Goal: Task Accomplishment & Management: Complete application form

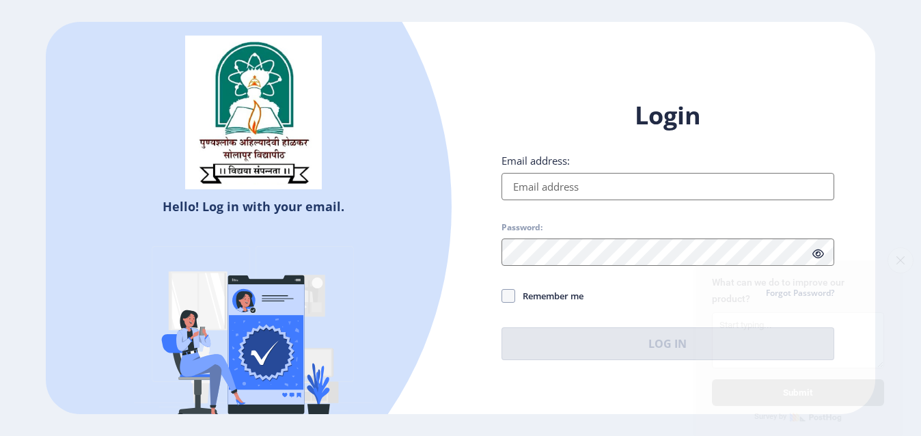
click at [544, 180] on input "Email address:" at bounding box center [668, 186] width 333 height 27
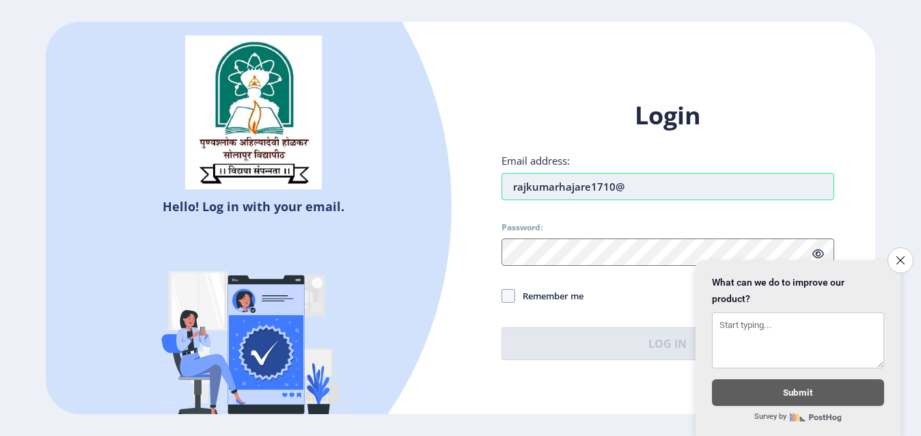
click at [627, 187] on input "rajkumarhajare1710@" at bounding box center [668, 186] width 333 height 27
type input "[EMAIL_ADDRESS][DOMAIN_NAME]"
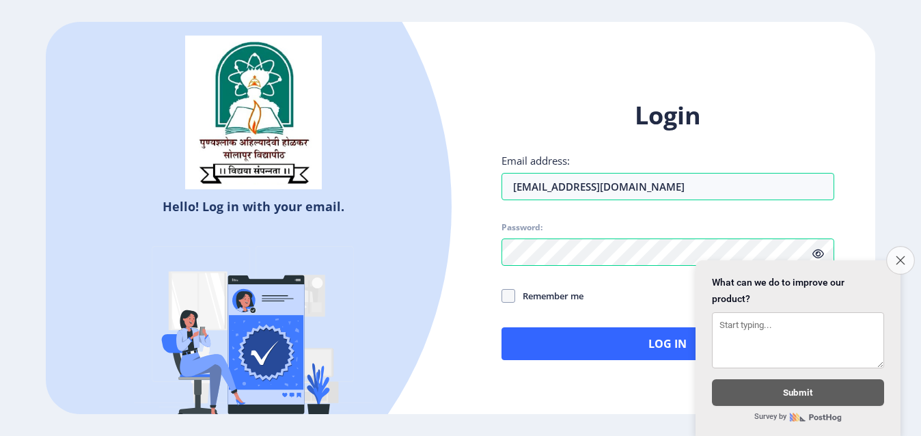
click at [896, 256] on icon "Close survey" at bounding box center [900, 260] width 9 height 9
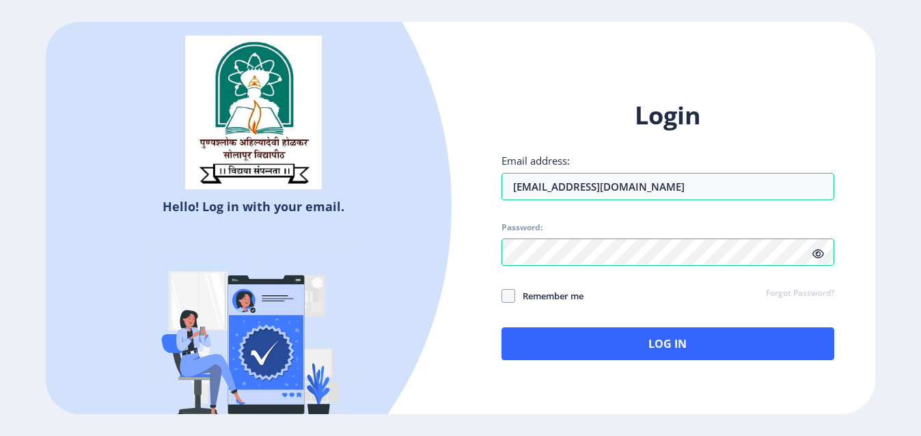
click at [820, 256] on icon at bounding box center [819, 254] width 12 height 10
click at [511, 295] on span at bounding box center [509, 296] width 14 height 14
click at [502, 295] on input "Remember me" at bounding box center [502, 295] width 1 height 1
checkbox input "true"
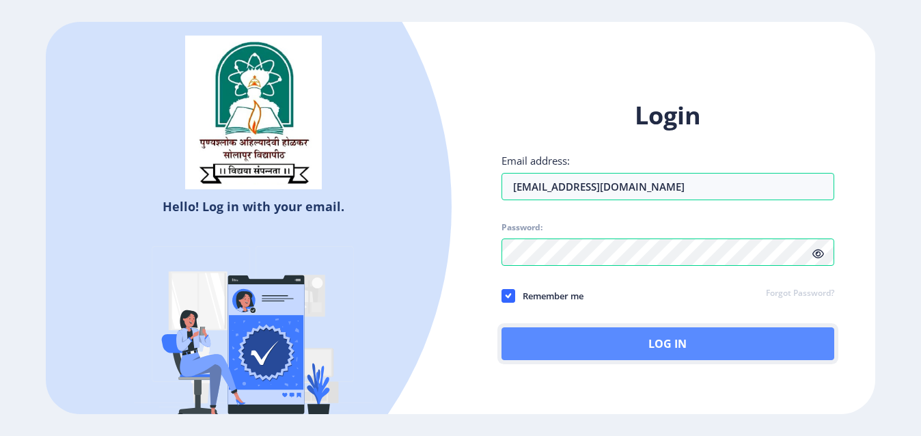
click at [677, 341] on button "Log In" at bounding box center [668, 343] width 333 height 33
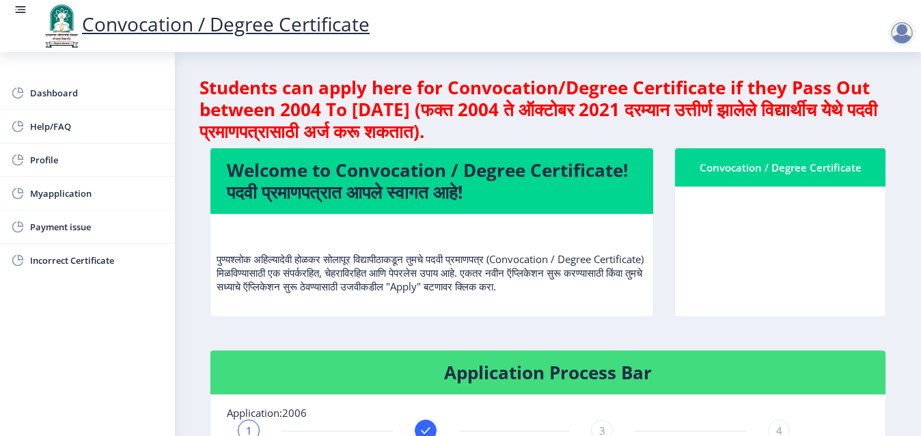
click at [665, 245] on div "Convocation / Degree Certificate" at bounding box center [780, 242] width 232 height 189
click at [432, 172] on h4 "Welcome to Convocation / Degree Certificate! पदवी प्रमाणपत्रात आपले स्वागत आहे!" at bounding box center [432, 181] width 410 height 44
click at [794, 175] on div "Convocation / Degree Certificate" at bounding box center [781, 167] width 178 height 16
click at [794, 174] on div "Convocation / Degree Certificate" at bounding box center [781, 167] width 178 height 16
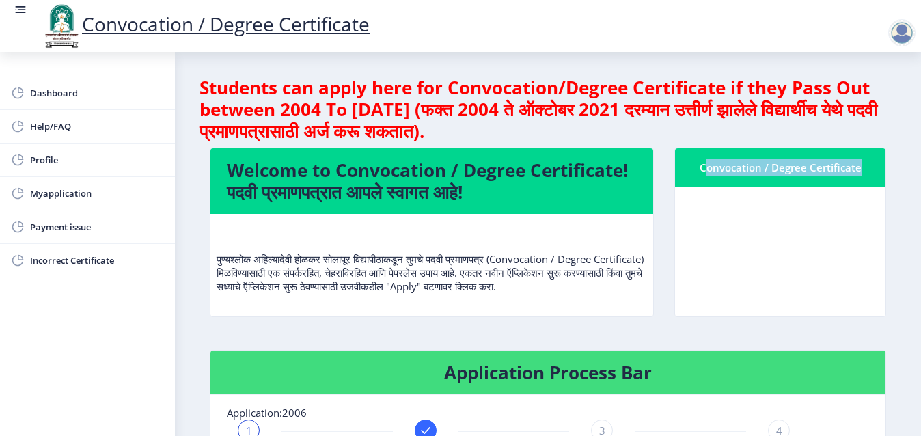
click at [794, 174] on div "Convocation / Degree Certificate" at bounding box center [781, 167] width 178 height 16
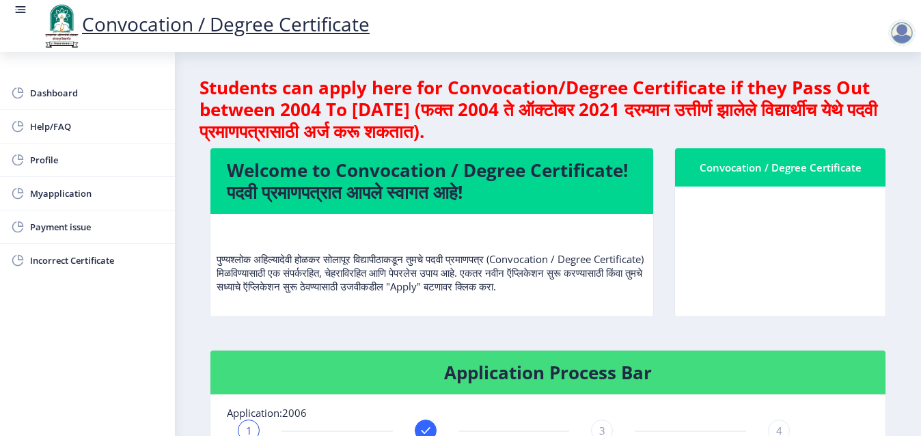
click at [593, 383] on h4 "Application Process Bar" at bounding box center [548, 373] width 642 height 22
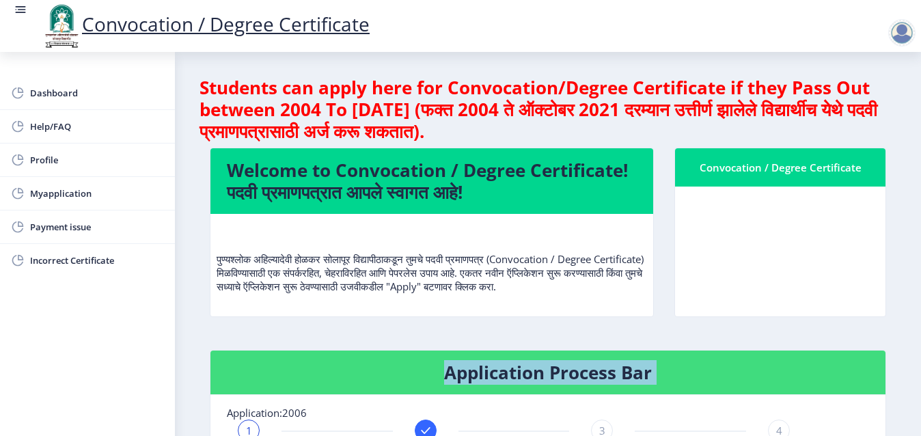
click at [593, 383] on h4 "Application Process Bar" at bounding box center [548, 373] width 642 height 22
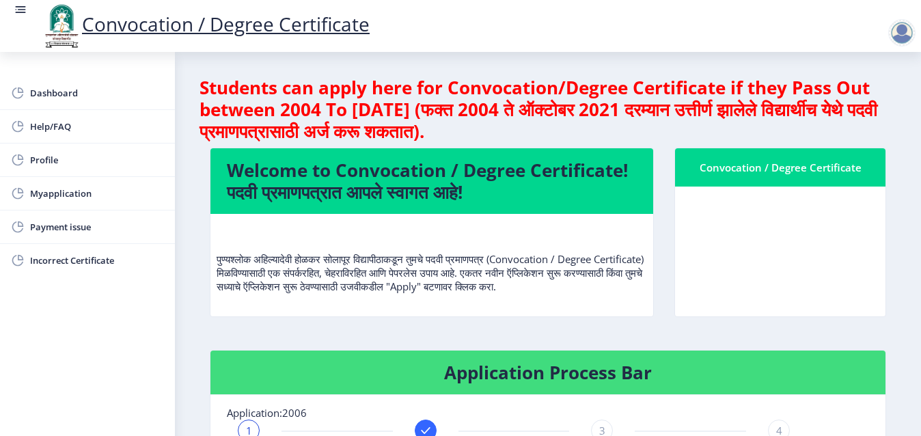
click at [596, 395] on nb-card-header "Application Process Bar" at bounding box center [548, 373] width 675 height 44
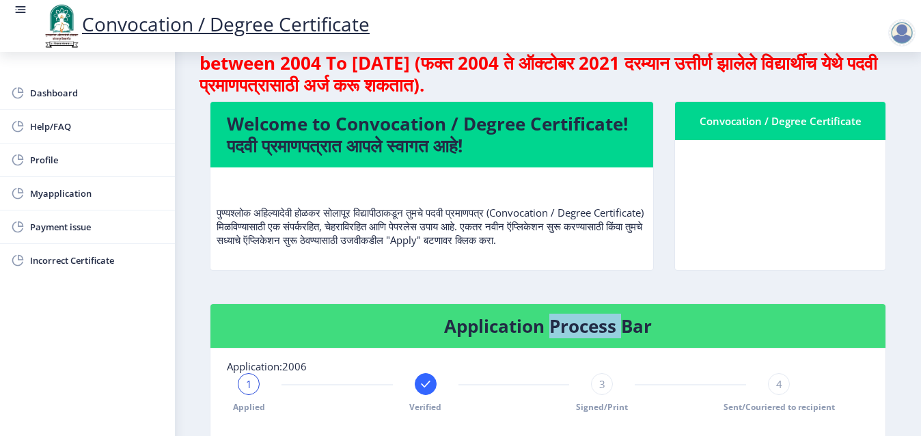
scroll to position [19, 0]
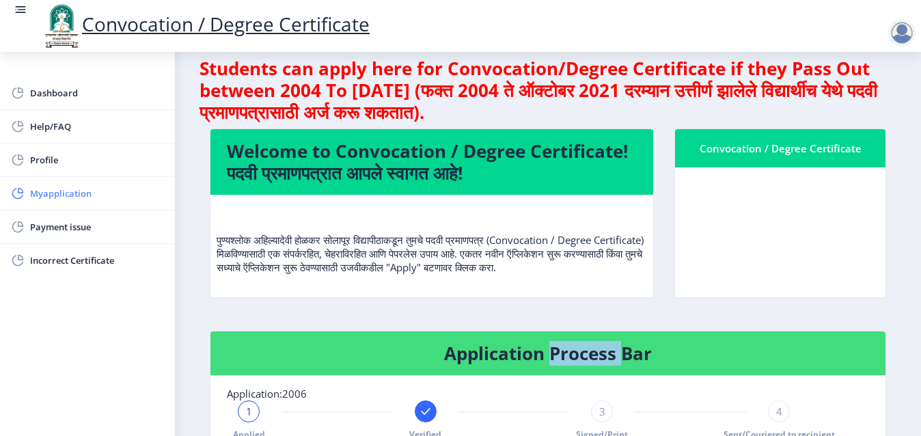
click at [56, 198] on span "Myapplication" at bounding box center [97, 193] width 134 height 16
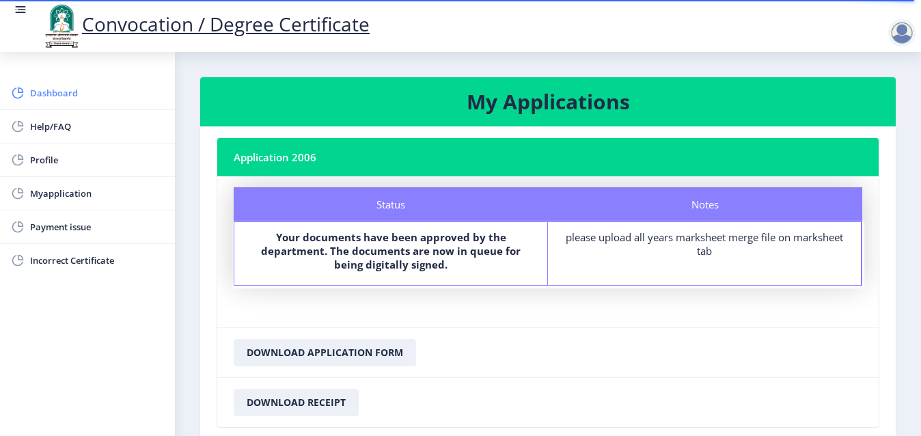
click at [56, 98] on span "Dashboard" at bounding box center [97, 93] width 134 height 16
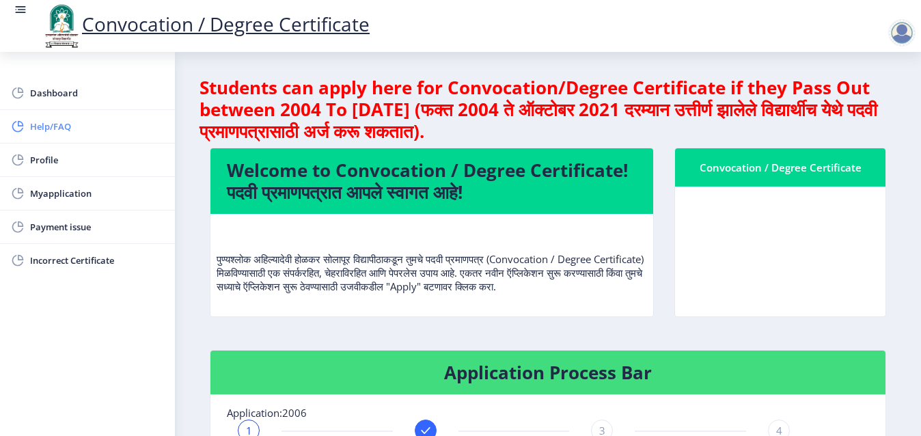
click at [46, 123] on span "Help/FAQ" at bounding box center [97, 126] width 134 height 16
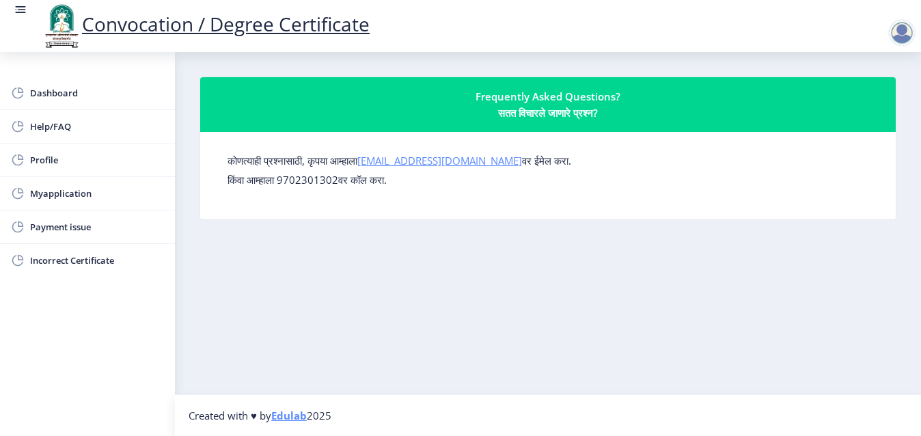
click at [444, 163] on link "[EMAIL_ADDRESS][DOMAIN_NAME]" at bounding box center [439, 161] width 165 height 14
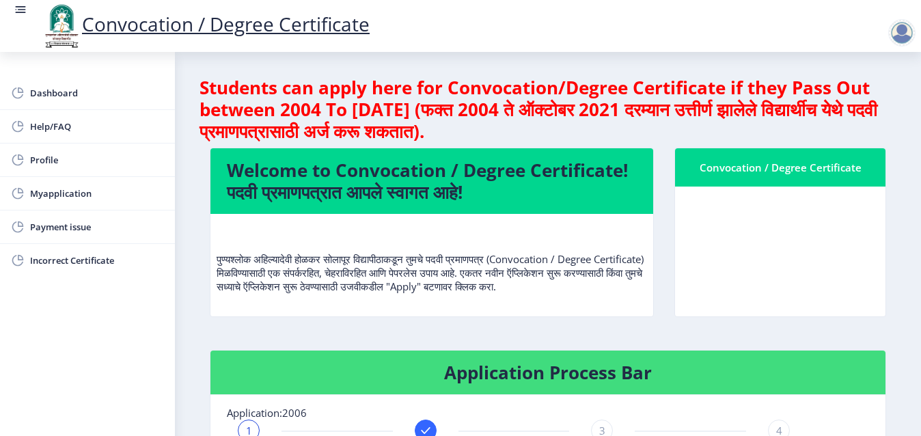
click at [668, 231] on div "Convocation / Degree Certificate" at bounding box center [780, 242] width 232 height 189
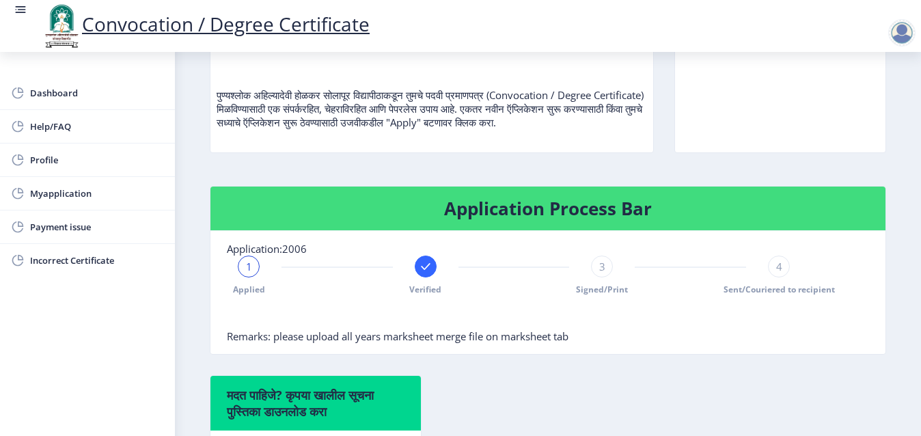
scroll to position [191, 0]
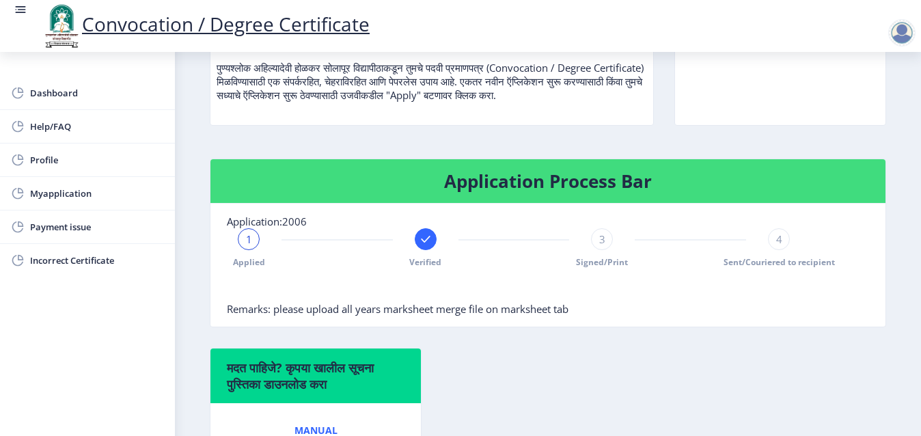
click at [253, 244] on div "1" at bounding box center [249, 239] width 22 height 22
click at [248, 246] on span "1" at bounding box center [249, 239] width 6 height 14
click at [595, 249] on div "3" at bounding box center [602, 239] width 22 height 22
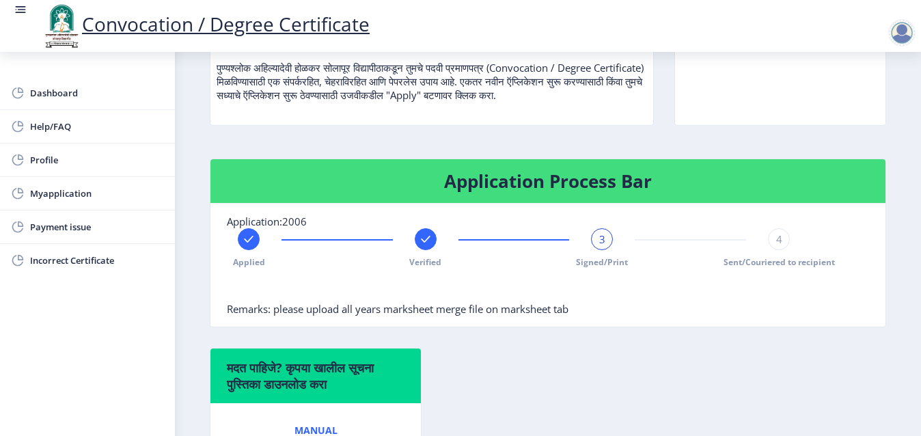
click at [248, 243] on icon at bounding box center [248, 239] width 9 height 7
click at [248, 246] on span "1" at bounding box center [249, 239] width 6 height 14
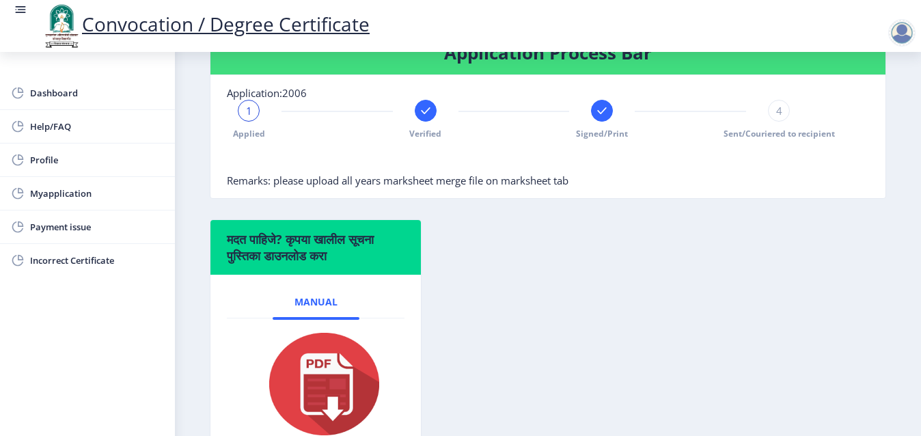
scroll to position [293, 0]
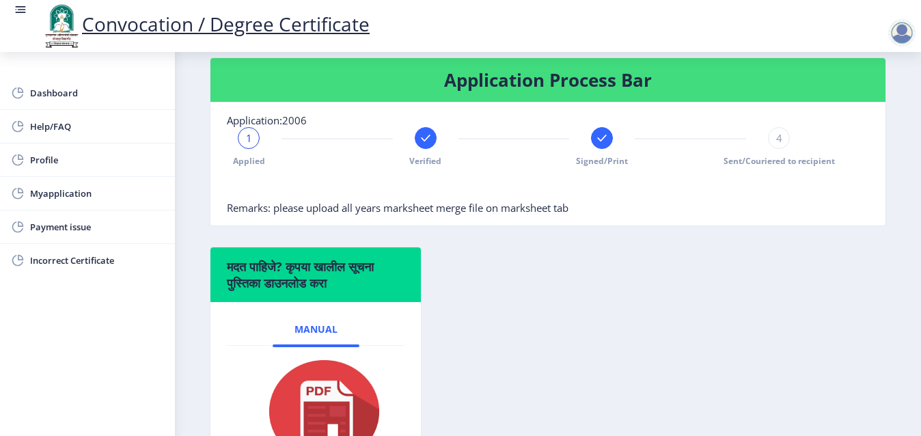
click at [241, 149] on div "1" at bounding box center [249, 138] width 22 height 22
drag, startPoint x: 241, startPoint y: 152, endPoint x: 681, endPoint y: 262, distance: 453.2
click at [681, 262] on div "मदत पाहिजे? कृपया खालील सूचना पुस्तिका डाउनलोड करा Manual" at bounding box center [548, 378] width 697 height 262
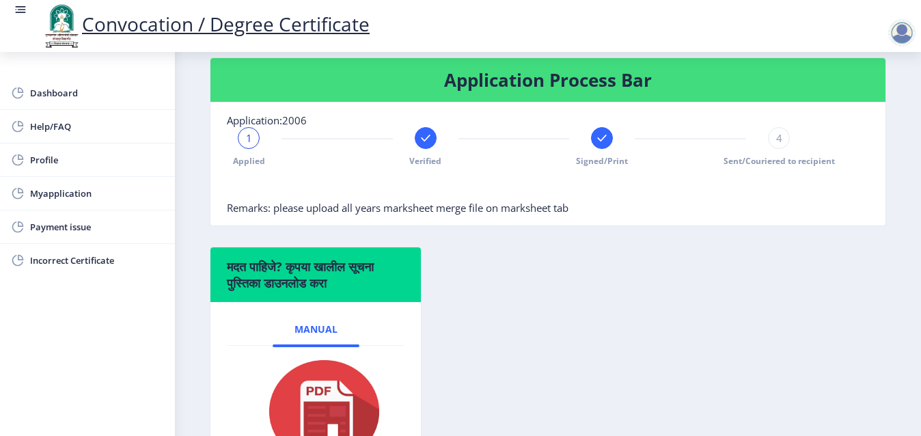
click at [681, 262] on div "मदत पाहिजे? कृपया खालील सूचना पुस्तिका डाउनलोड करा Manual" at bounding box center [548, 378] width 697 height 262
click at [87, 230] on span "Payment issue" at bounding box center [97, 227] width 134 height 16
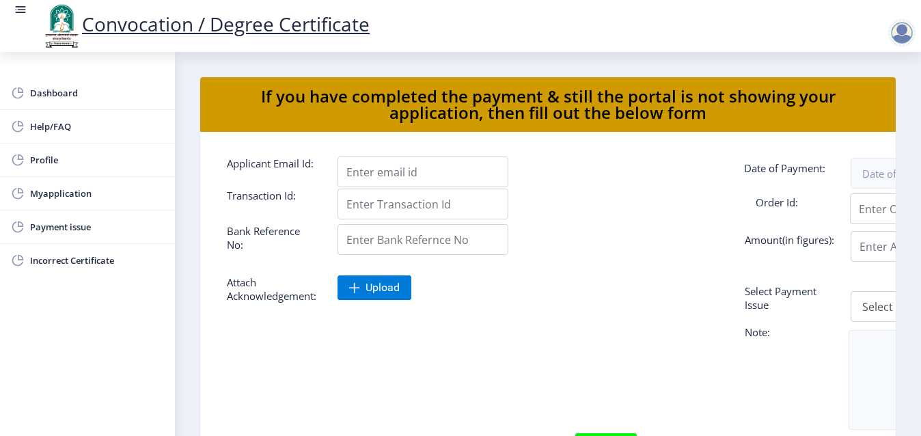
click at [614, 228] on div at bounding box center [603, 240] width 552 height 33
click at [72, 197] on span "Myapplication" at bounding box center [97, 193] width 134 height 16
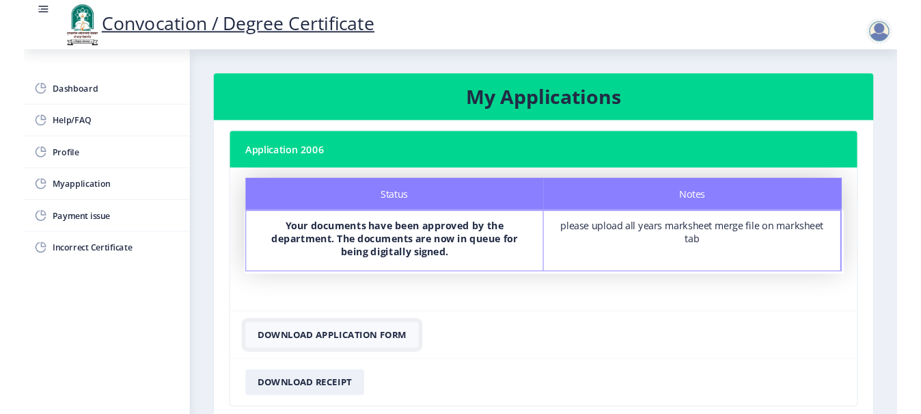
scroll to position [94, 0]
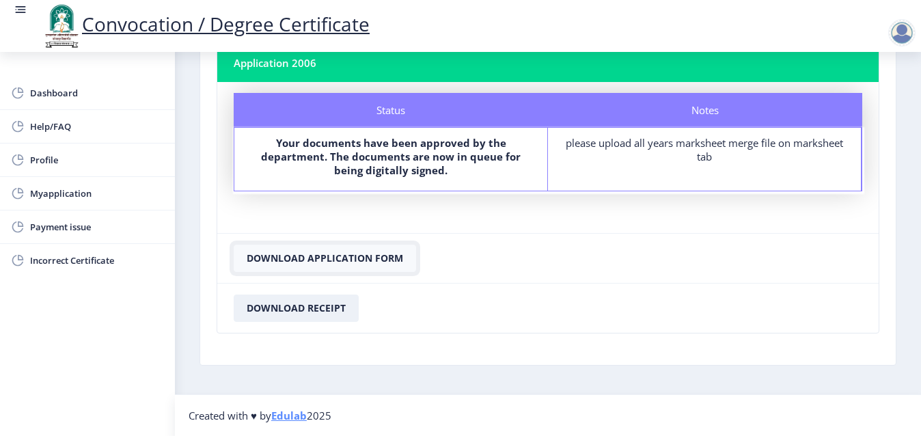
click at [370, 353] on nb-card-body "Application 2006 Status Notes Status Your documents have been approved by the d…" at bounding box center [548, 198] width 696 height 333
click at [380, 256] on button "Download Application Form" at bounding box center [325, 258] width 182 height 27
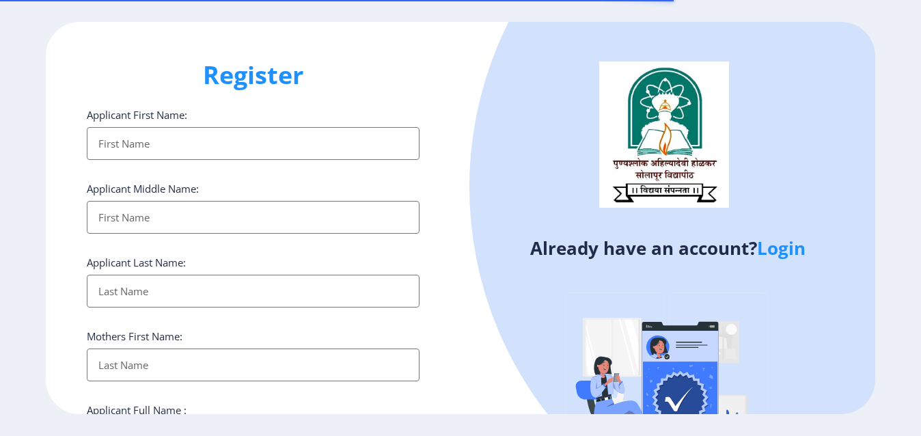
select select
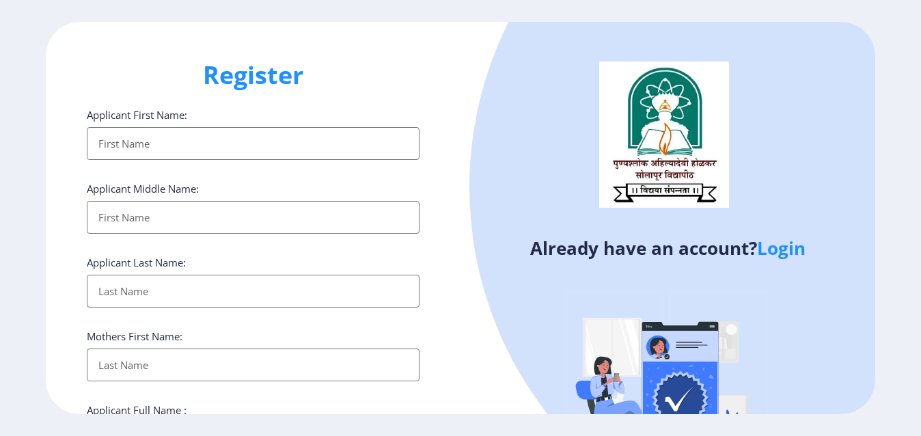
click at [556, 308] on img at bounding box center [667, 386] width 239 height 239
click at [163, 360] on input "Applicant First Name:" at bounding box center [253, 365] width 333 height 33
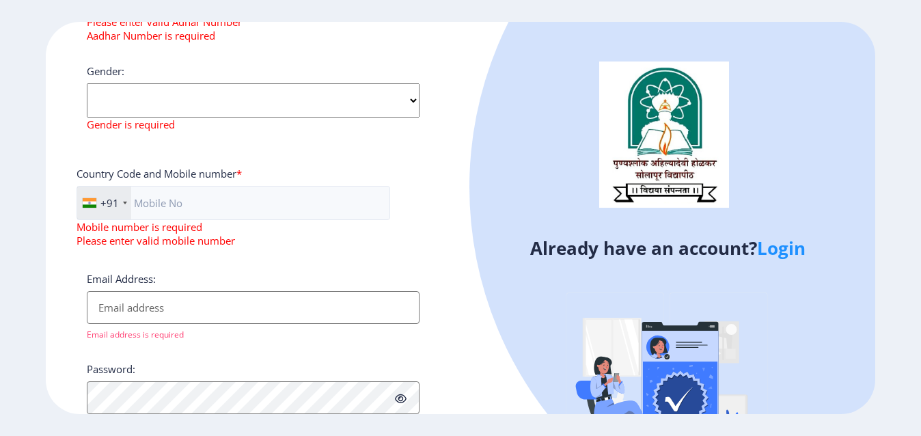
scroll to position [658, 0]
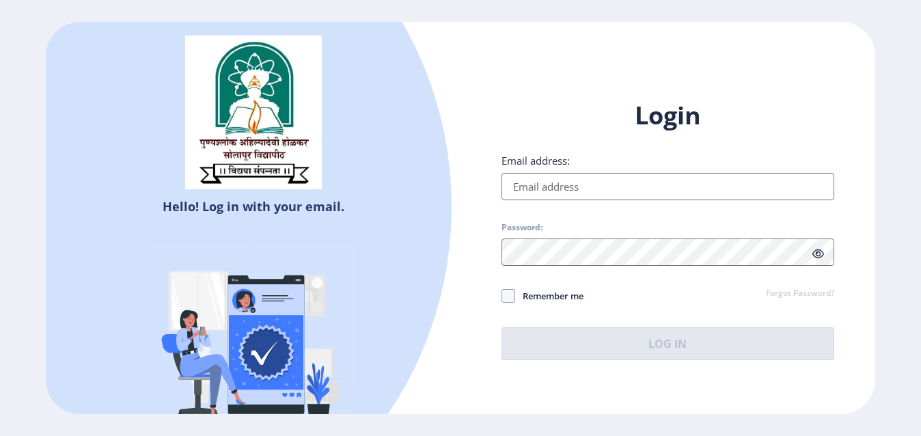
click at [556, 184] on input "Email address:" at bounding box center [668, 186] width 333 height 27
type input "rajkumarhajare1710@gmail.com"
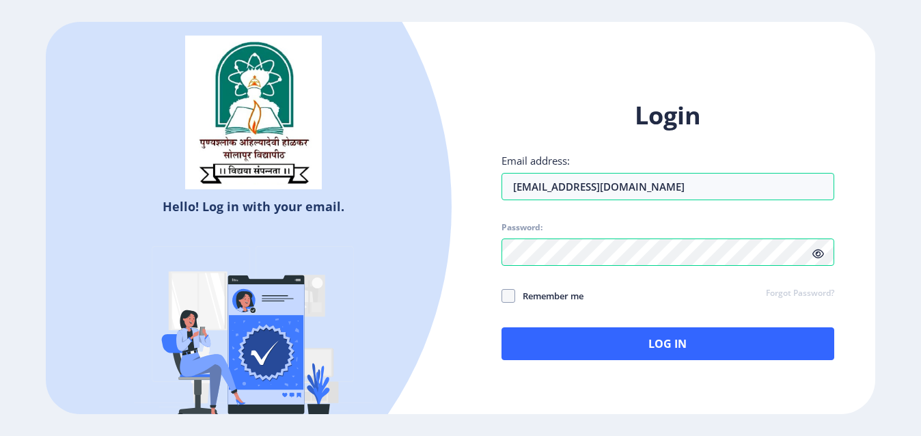
click at [817, 250] on icon at bounding box center [819, 254] width 12 height 10
